Goal: Check status: Check status

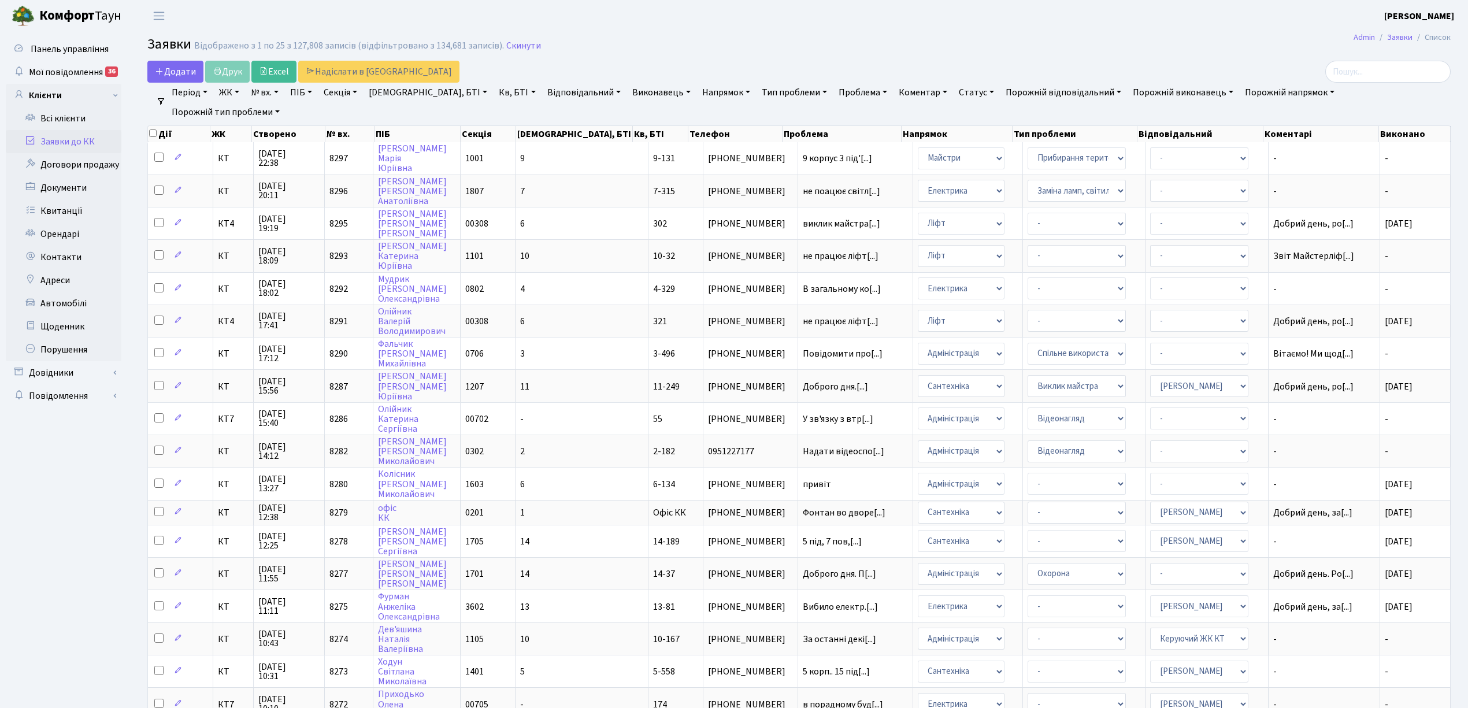
select select "25"
click at [512, 47] on link "Скинути" at bounding box center [523, 45] width 35 height 11
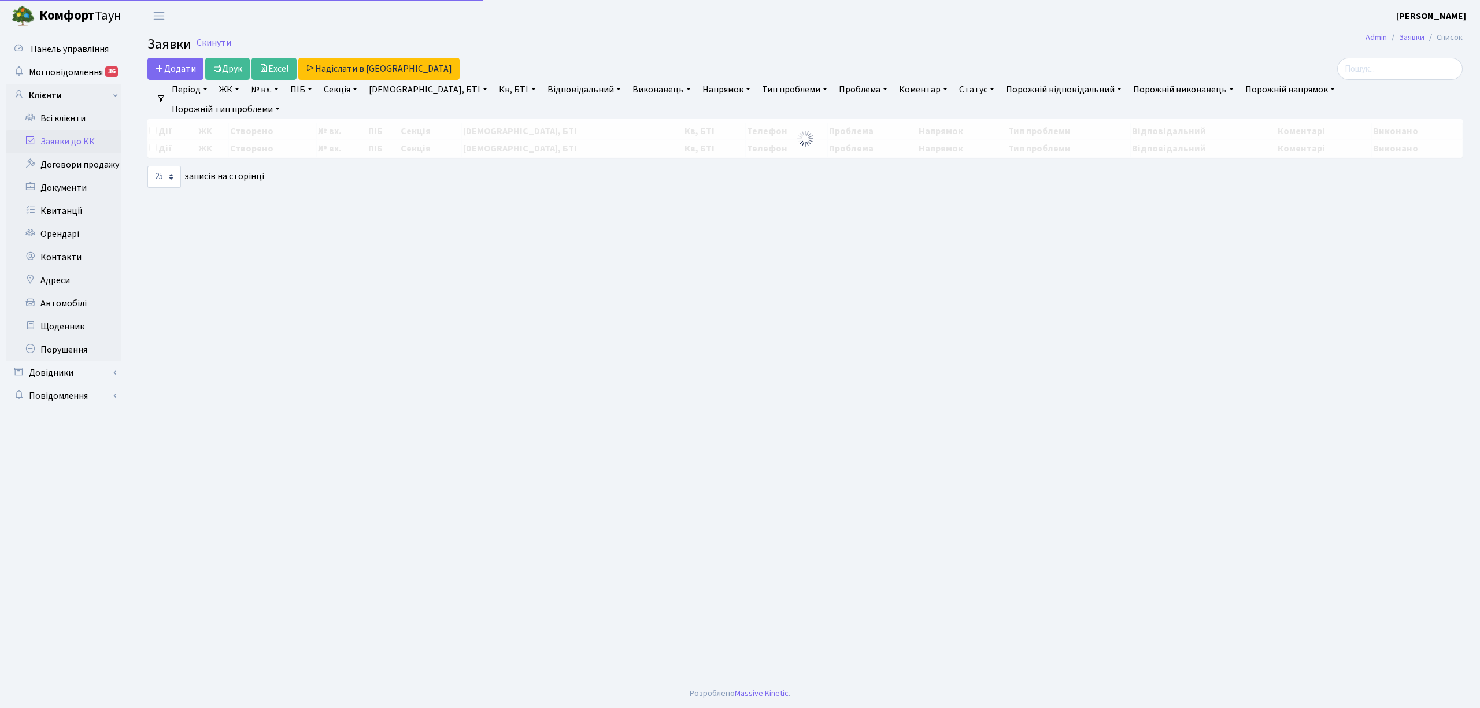
select select "25"
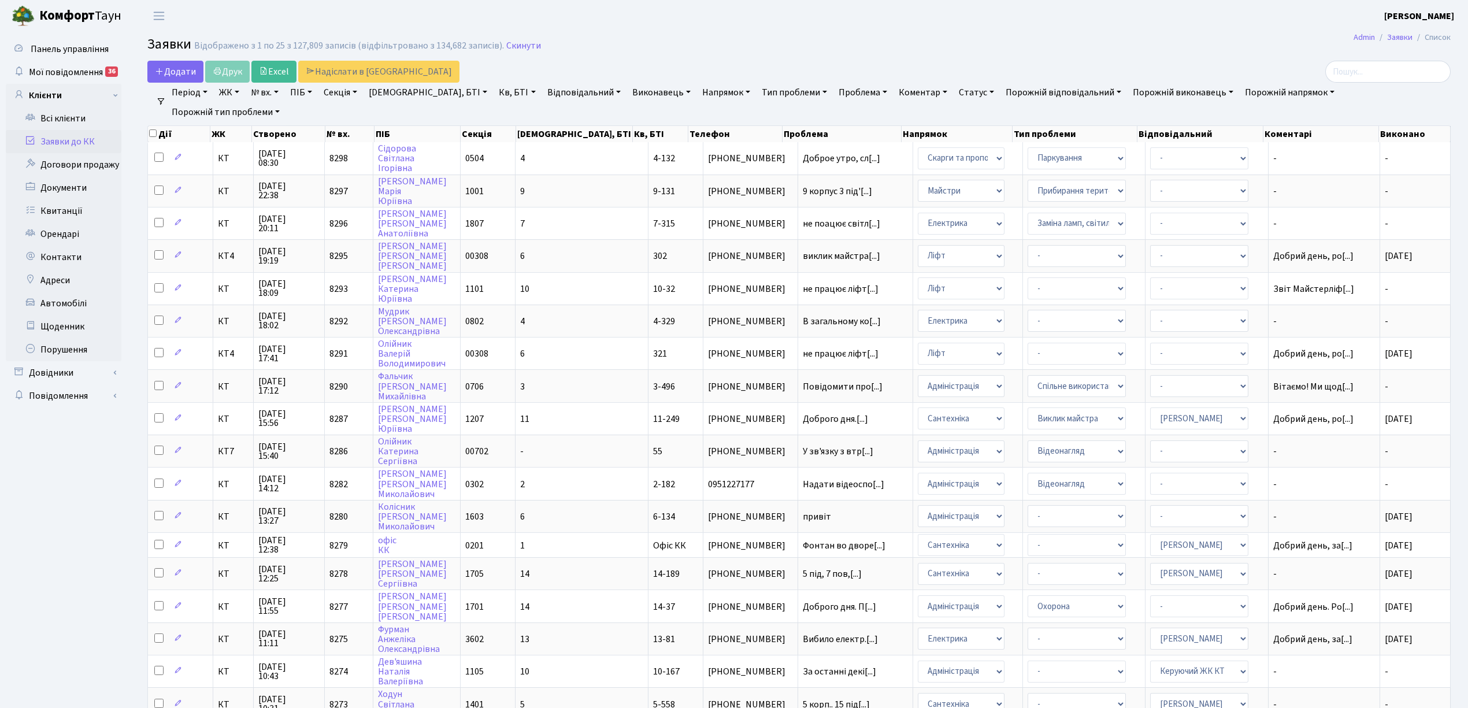
click at [265, 98] on link "№ вх." at bounding box center [264, 93] width 37 height 20
type input "8237"
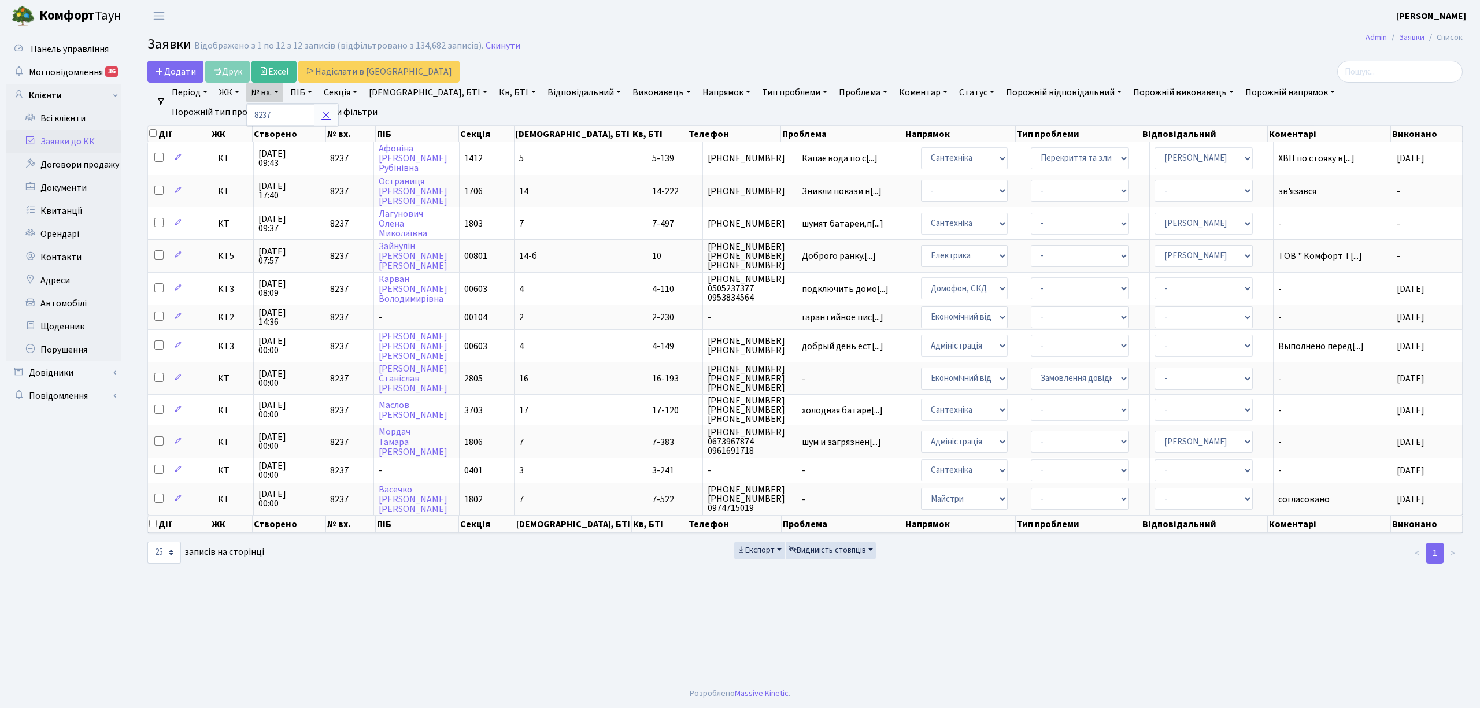
click at [331, 114] on icon at bounding box center [325, 114] width 9 height 9
